Goal: Transaction & Acquisition: Book appointment/travel/reservation

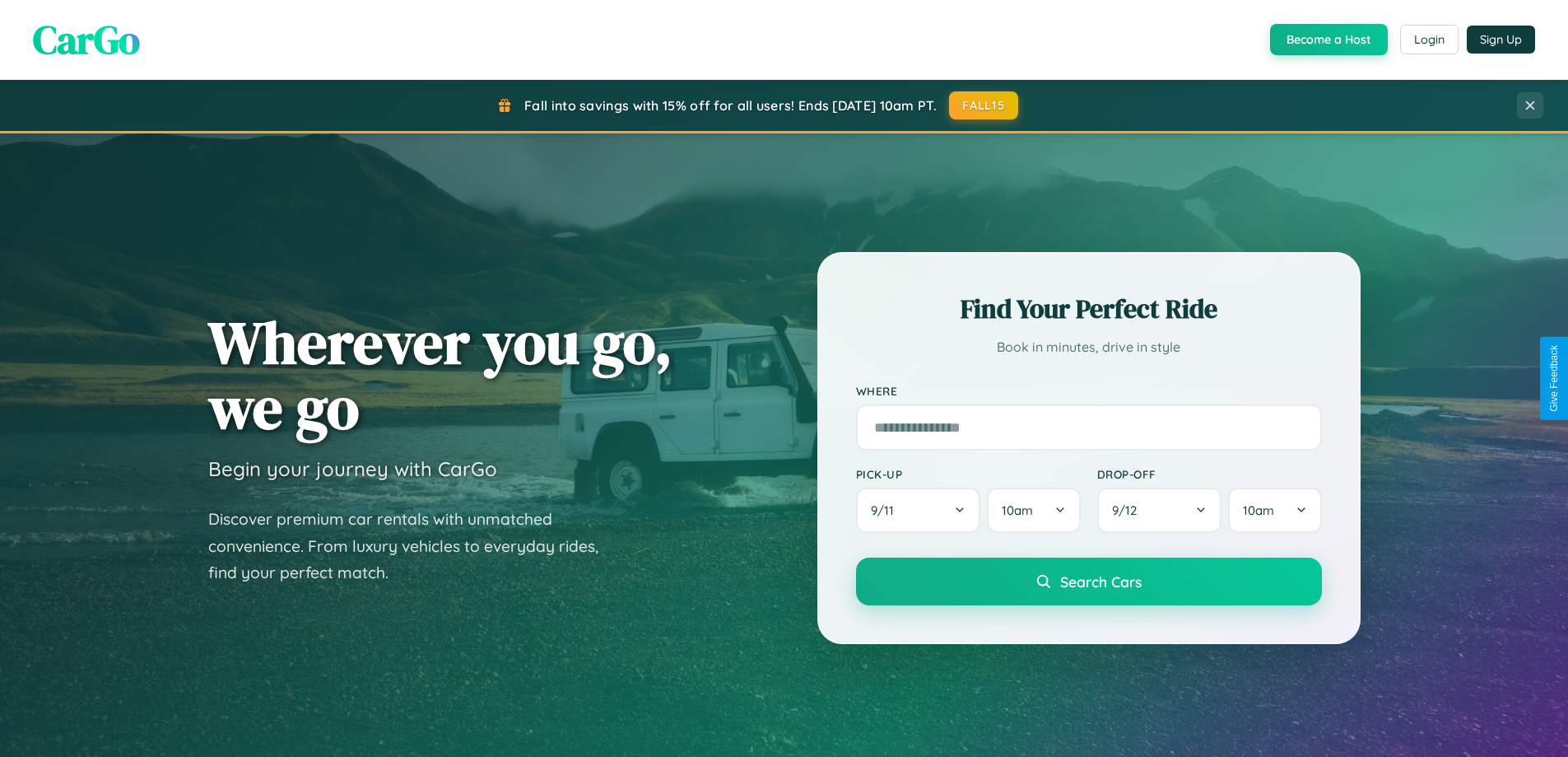
scroll to position [710, 0]
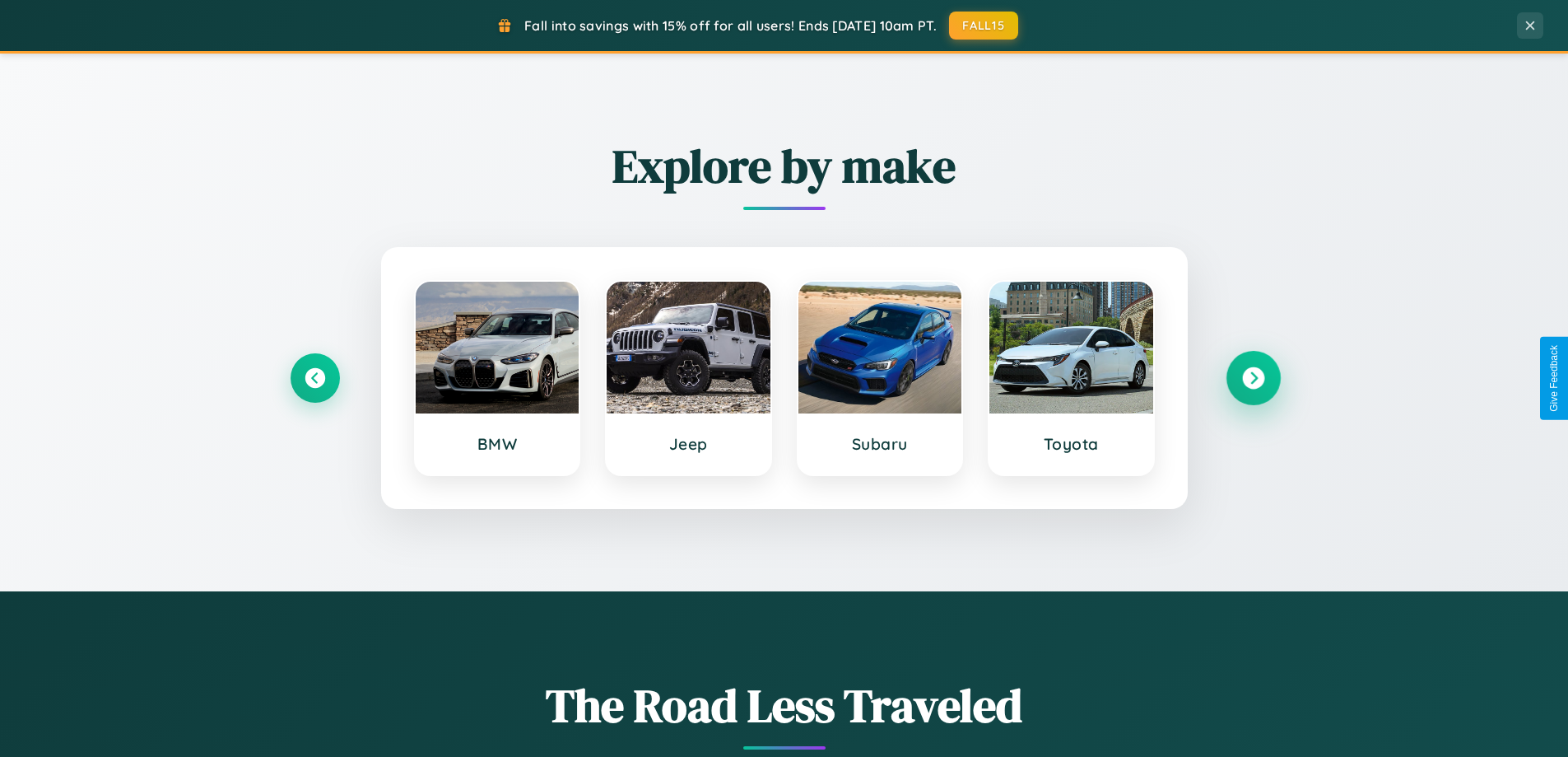
click at [1253, 378] on icon at bounding box center [1253, 378] width 22 height 22
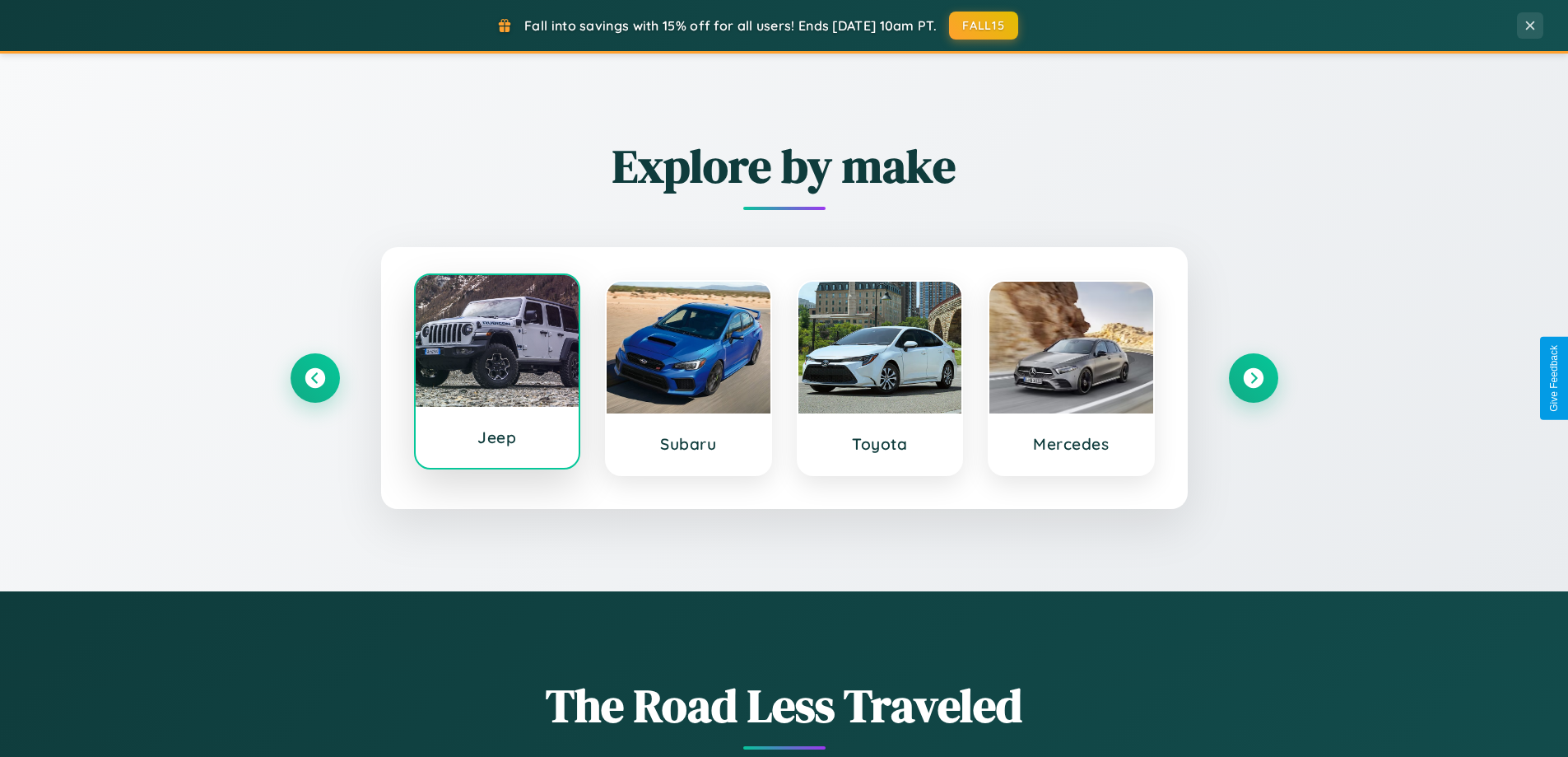
click at [496, 375] on div at bounding box center [498, 341] width 164 height 132
